Goal: Task Accomplishment & Management: Use online tool/utility

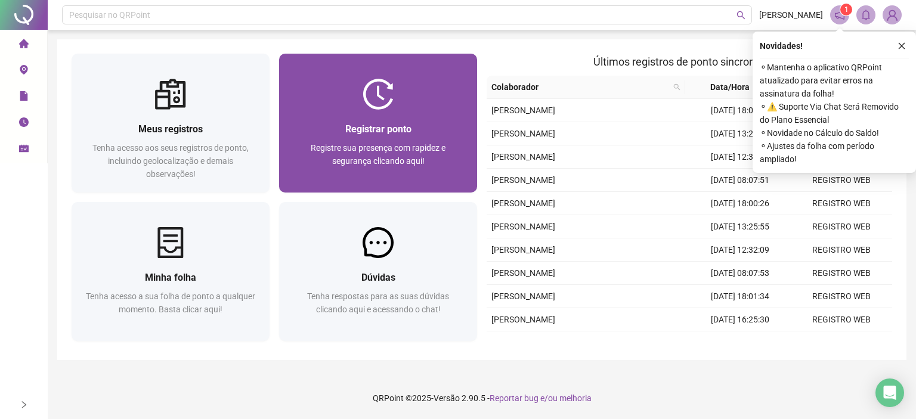
click at [408, 126] on span "Registrar ponto" at bounding box center [378, 128] width 66 height 11
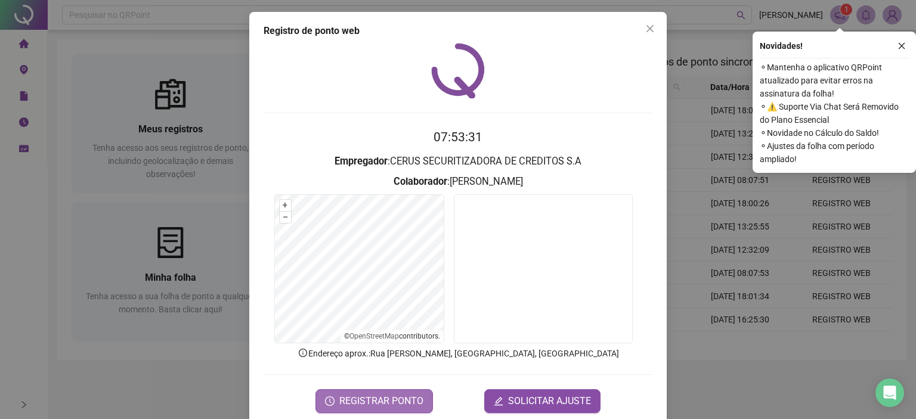
click at [418, 405] on span "REGISTRAR PONTO" at bounding box center [381, 401] width 84 height 14
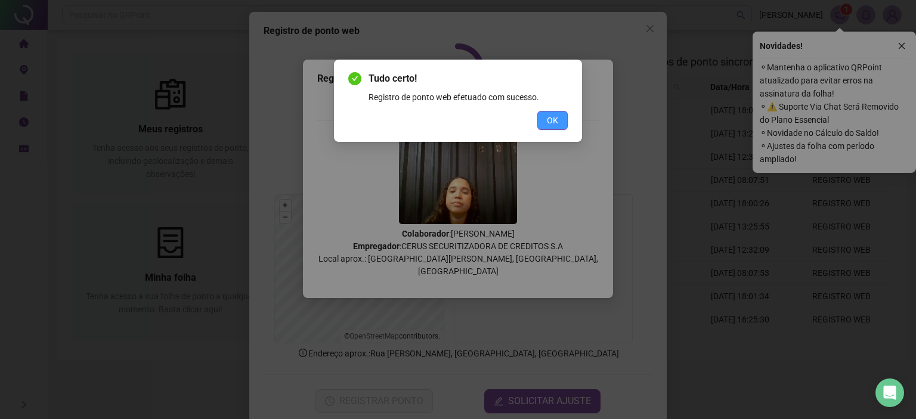
click at [559, 119] on button "OK" at bounding box center [552, 120] width 30 height 19
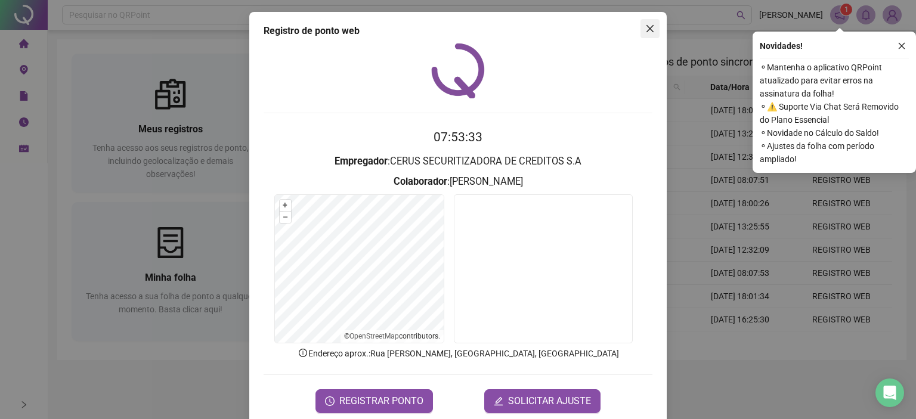
click at [648, 35] on button "Close" at bounding box center [650, 28] width 19 height 19
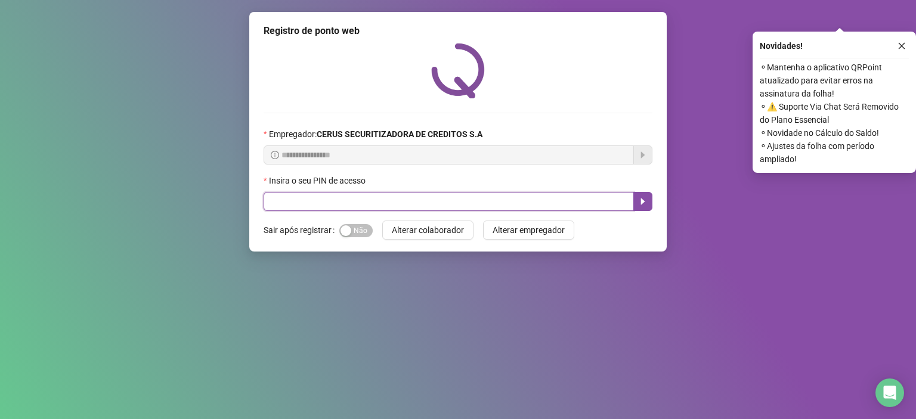
click at [397, 209] on input "text" at bounding box center [449, 201] width 370 height 19
type input "*****"
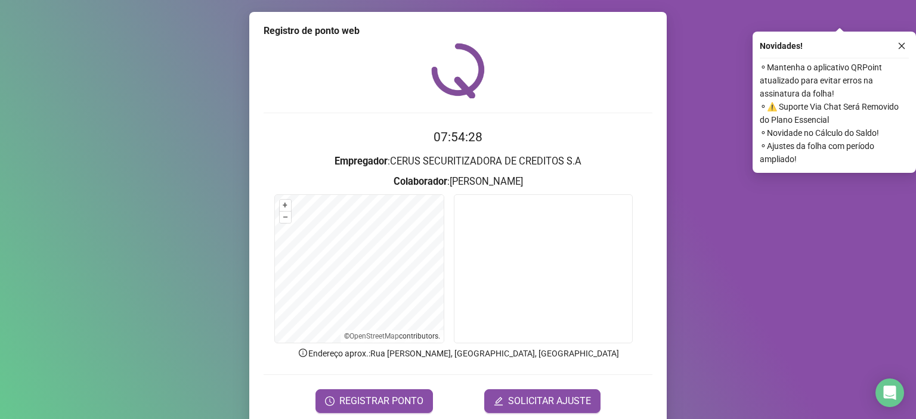
click at [356, 352] on form "07:54:28 Empregador : CERUS SECURITIZADORA DE CREDITOS S.A Colaborador : LETICI…" at bounding box center [458, 270] width 389 height 285
